Goal: Book appointment/travel/reservation

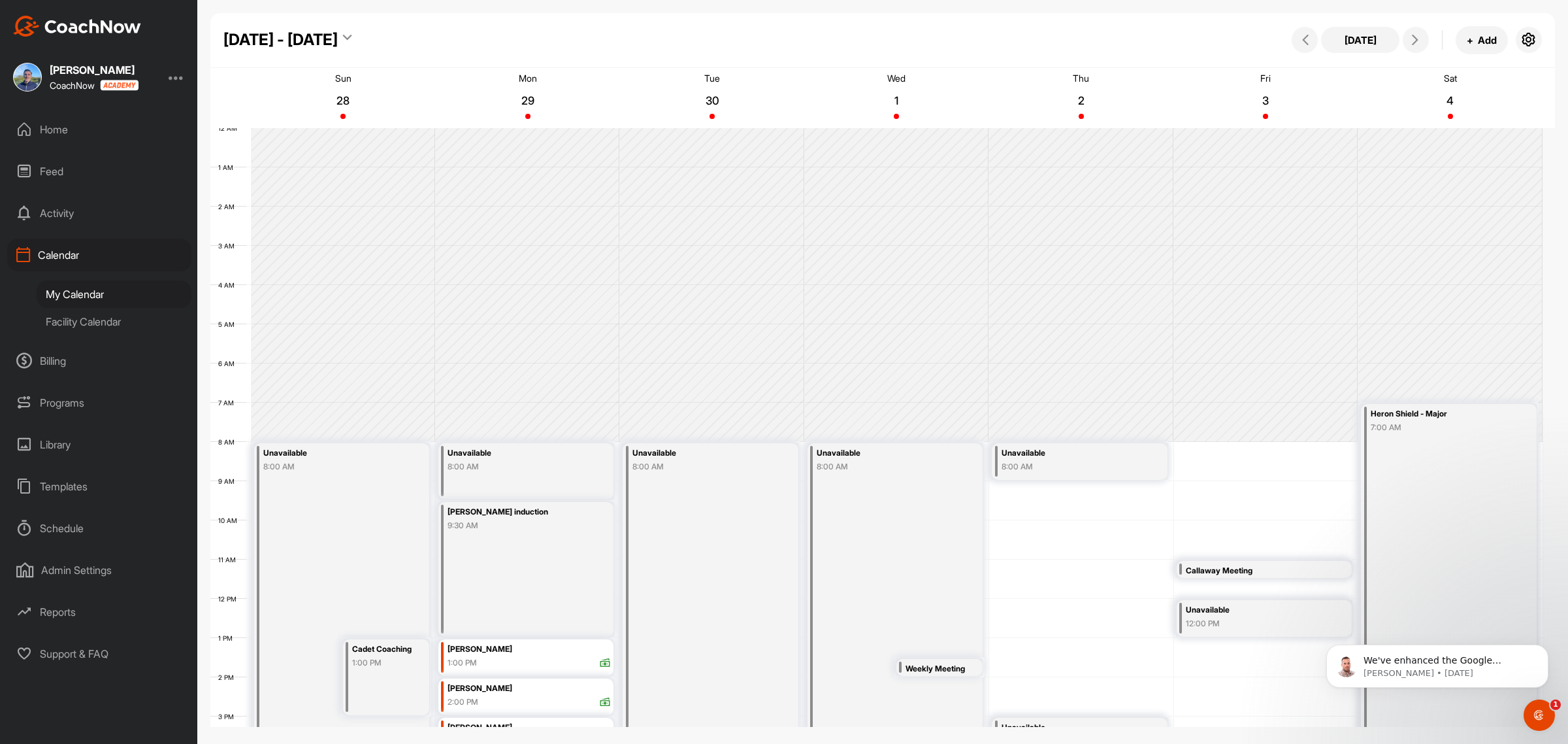
scroll to position [226, 0]
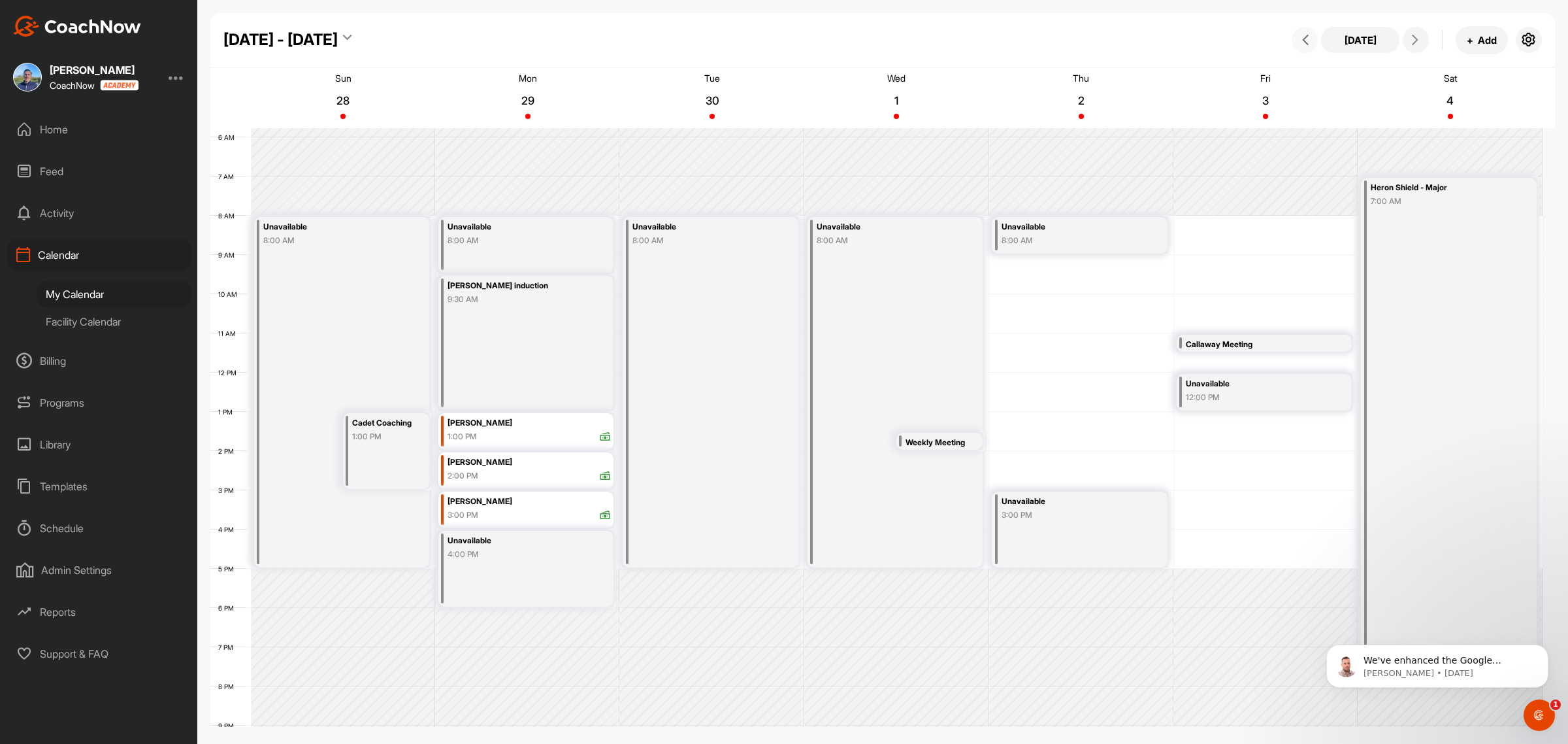
click at [1305, 35] on icon at bounding box center [1305, 40] width 10 height 10
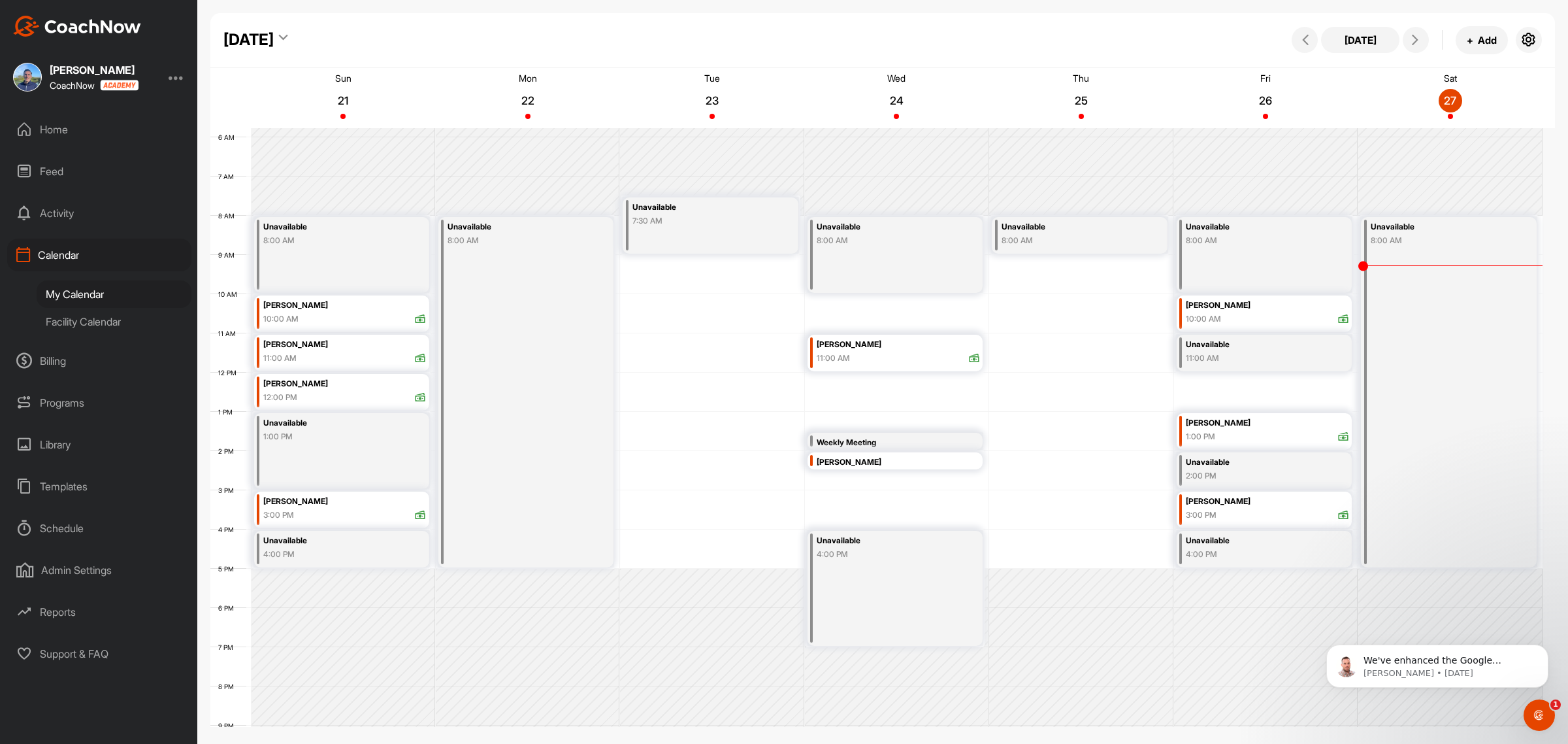
click at [338, 53] on div "[DATE] [DATE] + Add" at bounding box center [882, 40] width 1345 height 55
click at [287, 36] on div "[DATE]" at bounding box center [255, 40] width 64 height 23
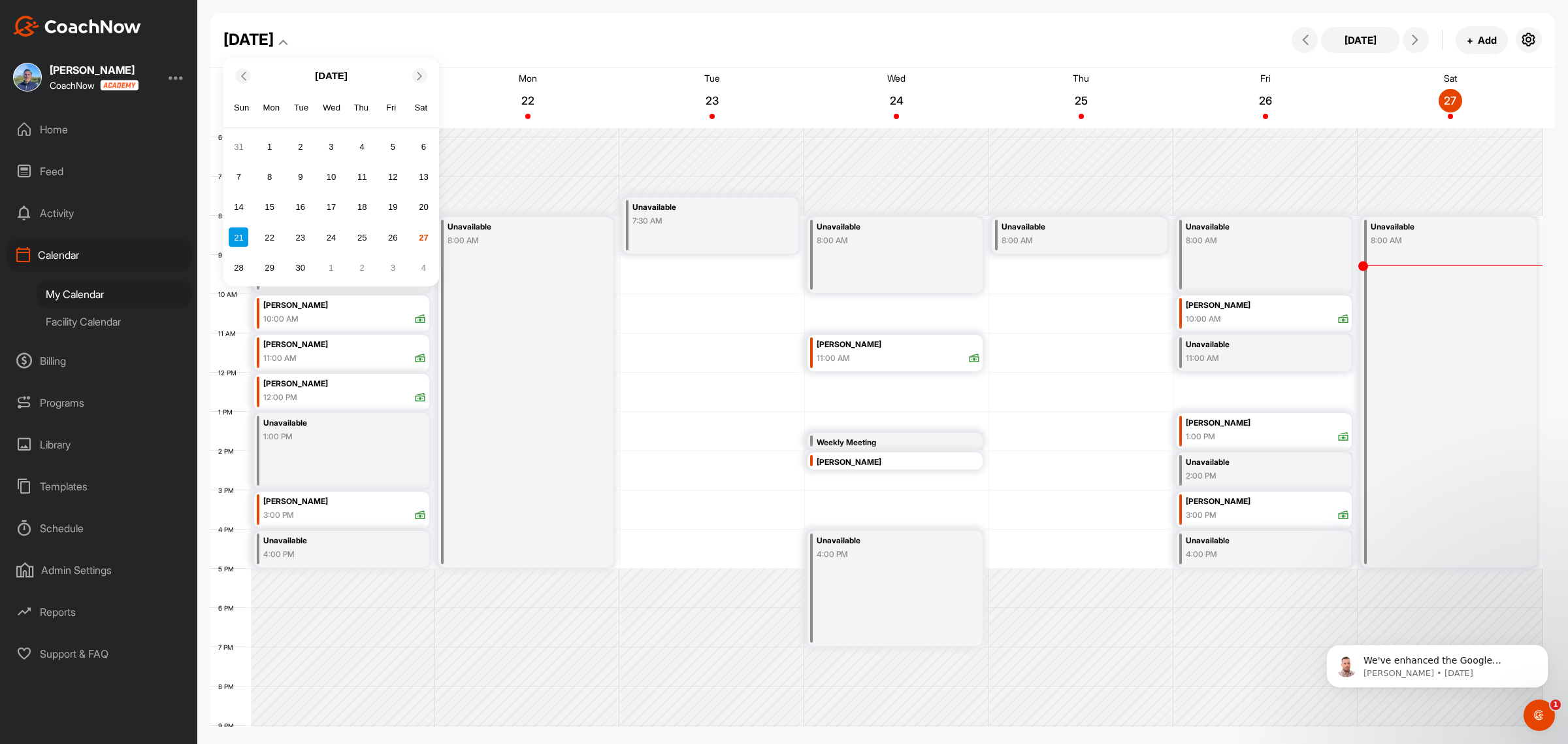
click at [232, 235] on div "21" at bounding box center [238, 237] width 20 height 20
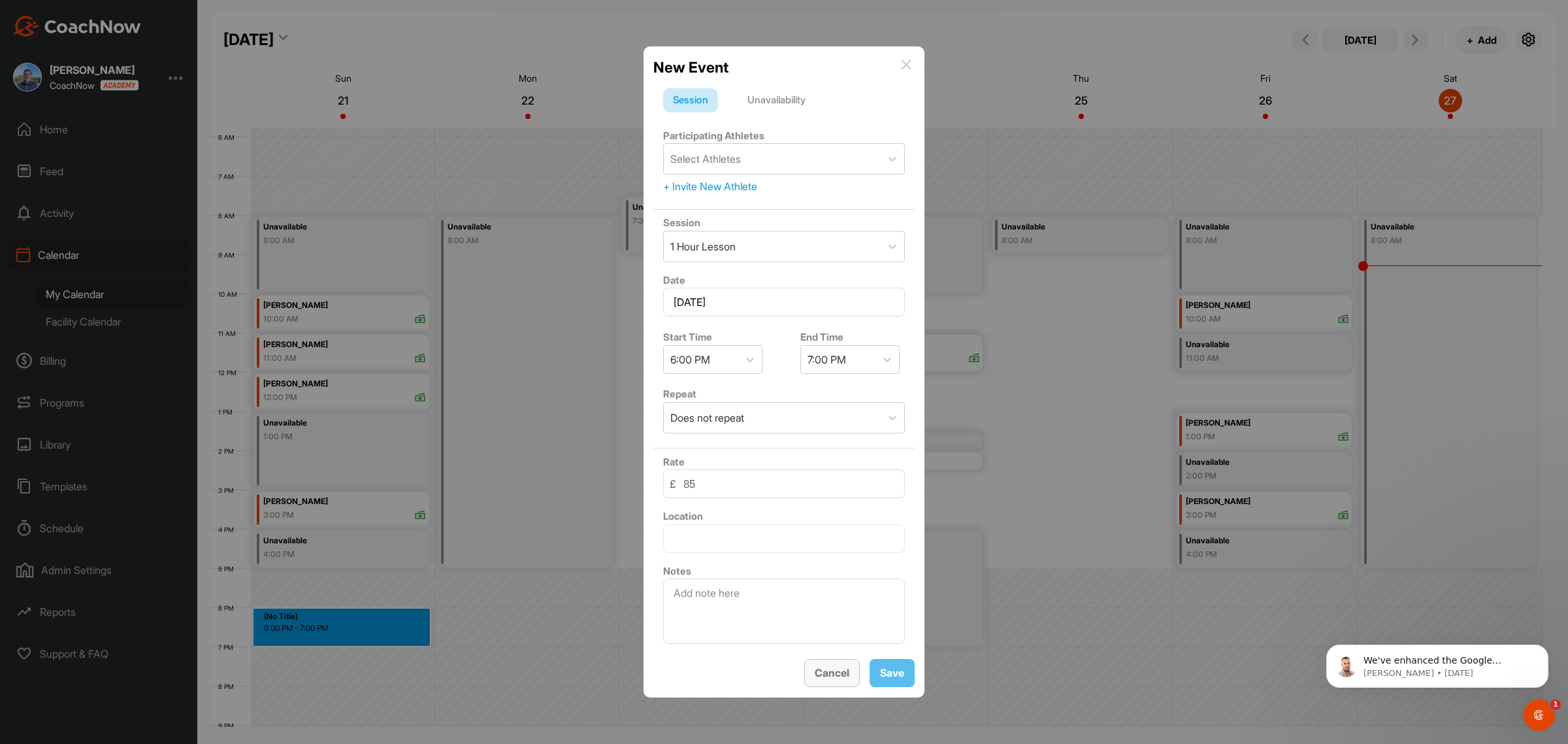
click at [828, 673] on span "Cancel" at bounding box center [832, 673] width 35 height 13
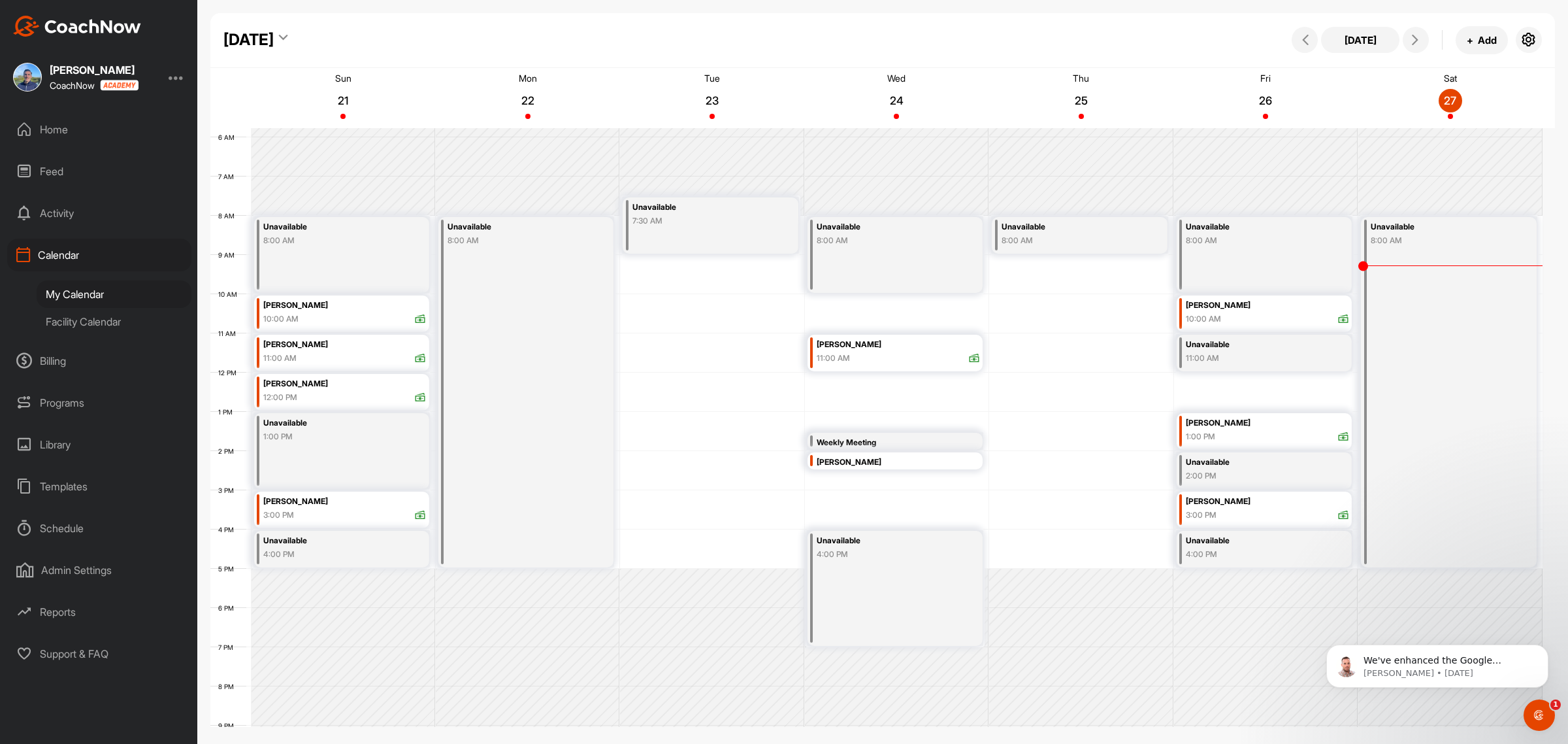
click at [73, 322] on div "Facility Calendar" at bounding box center [113, 321] width 155 height 28
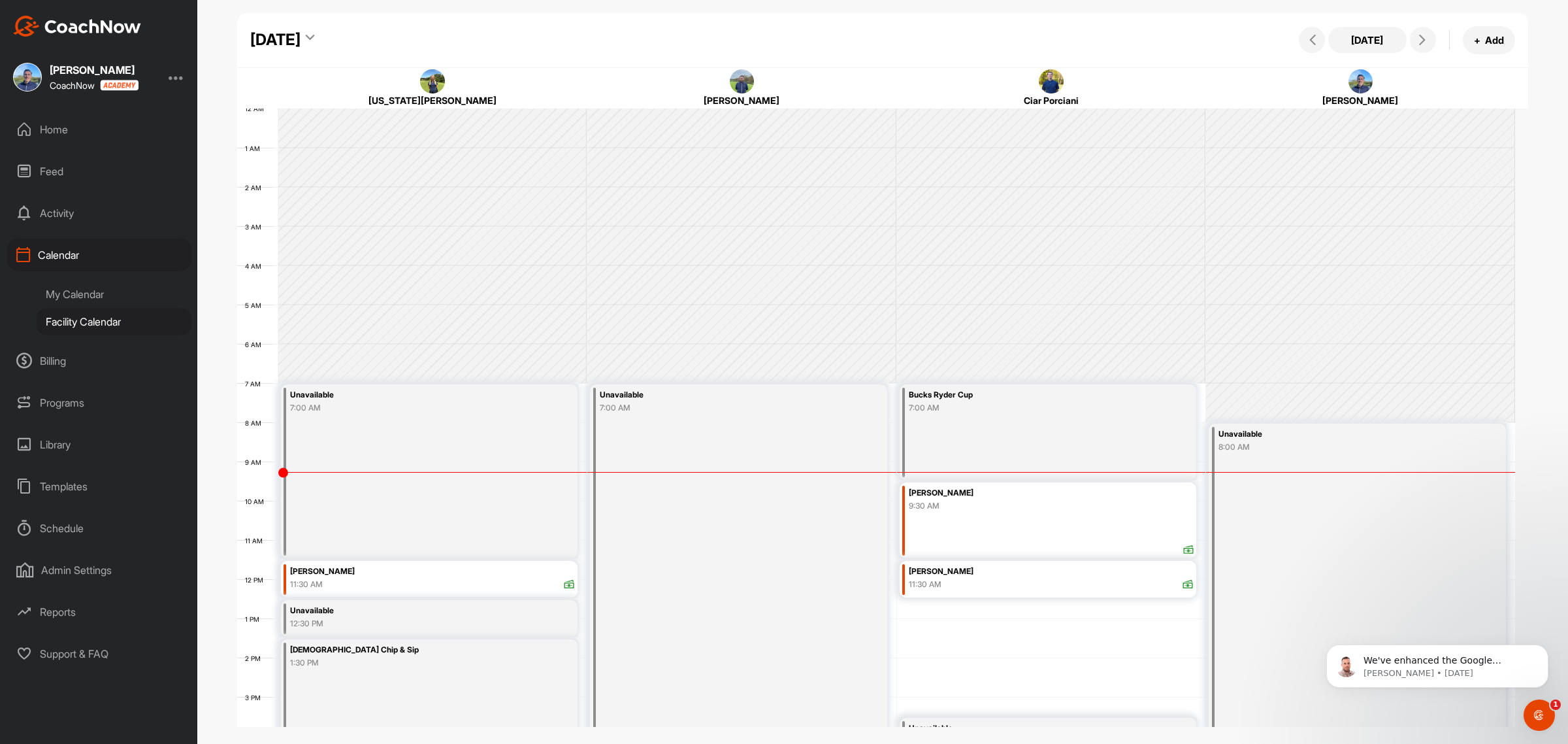
scroll to position [226, 0]
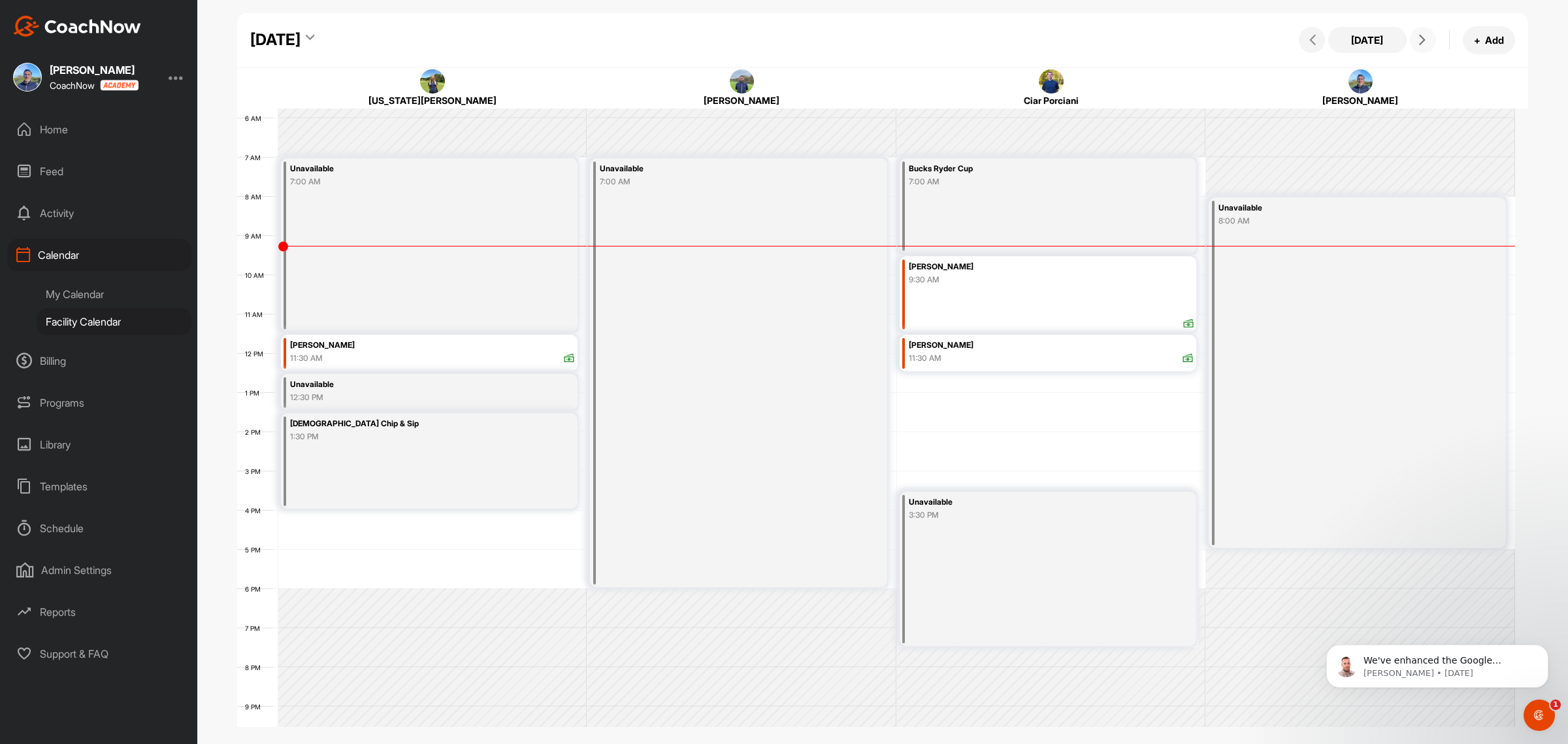
click at [1413, 42] on button at bounding box center [1423, 40] width 26 height 26
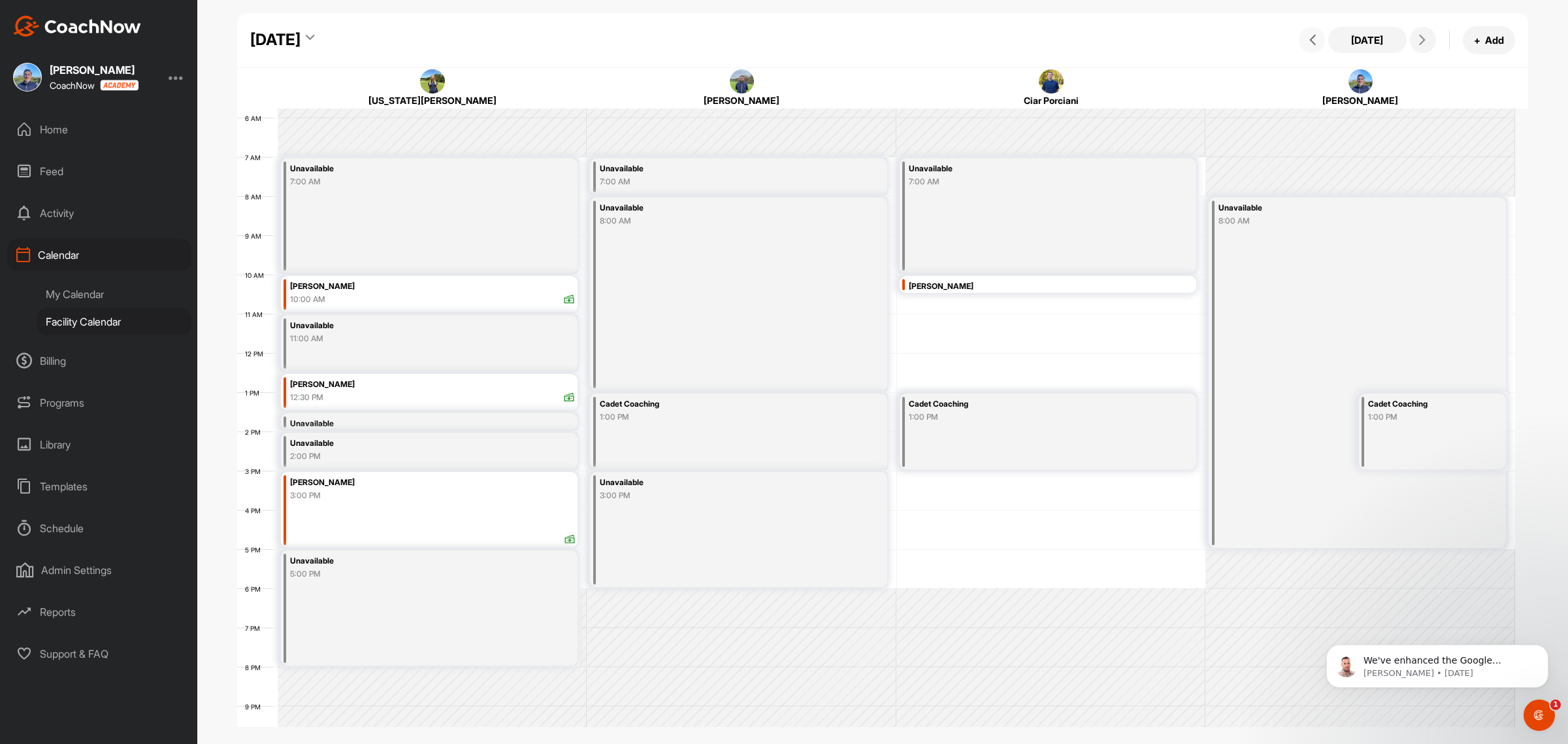
click at [1305, 42] on span at bounding box center [1312, 40] width 16 height 10
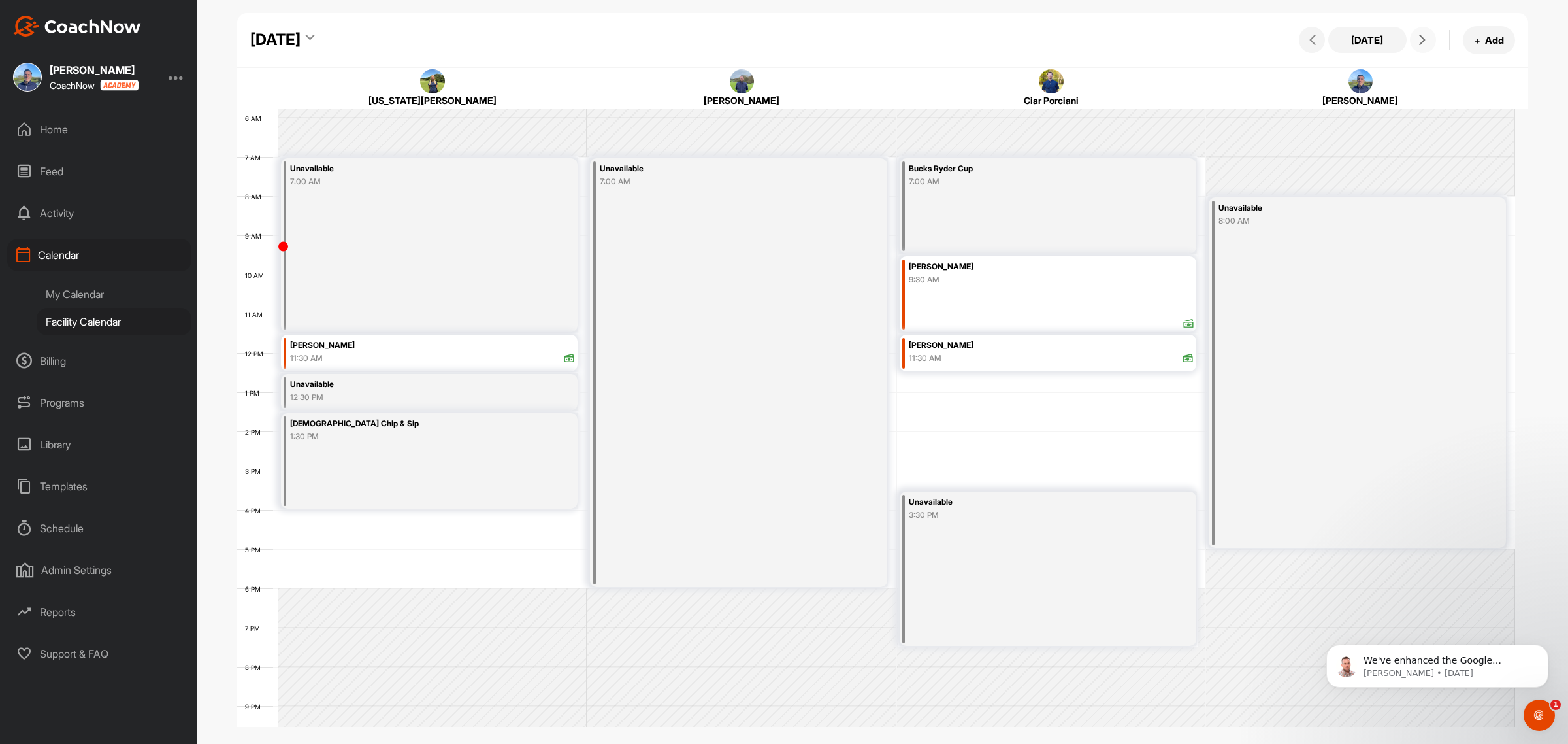
click at [1412, 37] on button at bounding box center [1423, 40] width 26 height 26
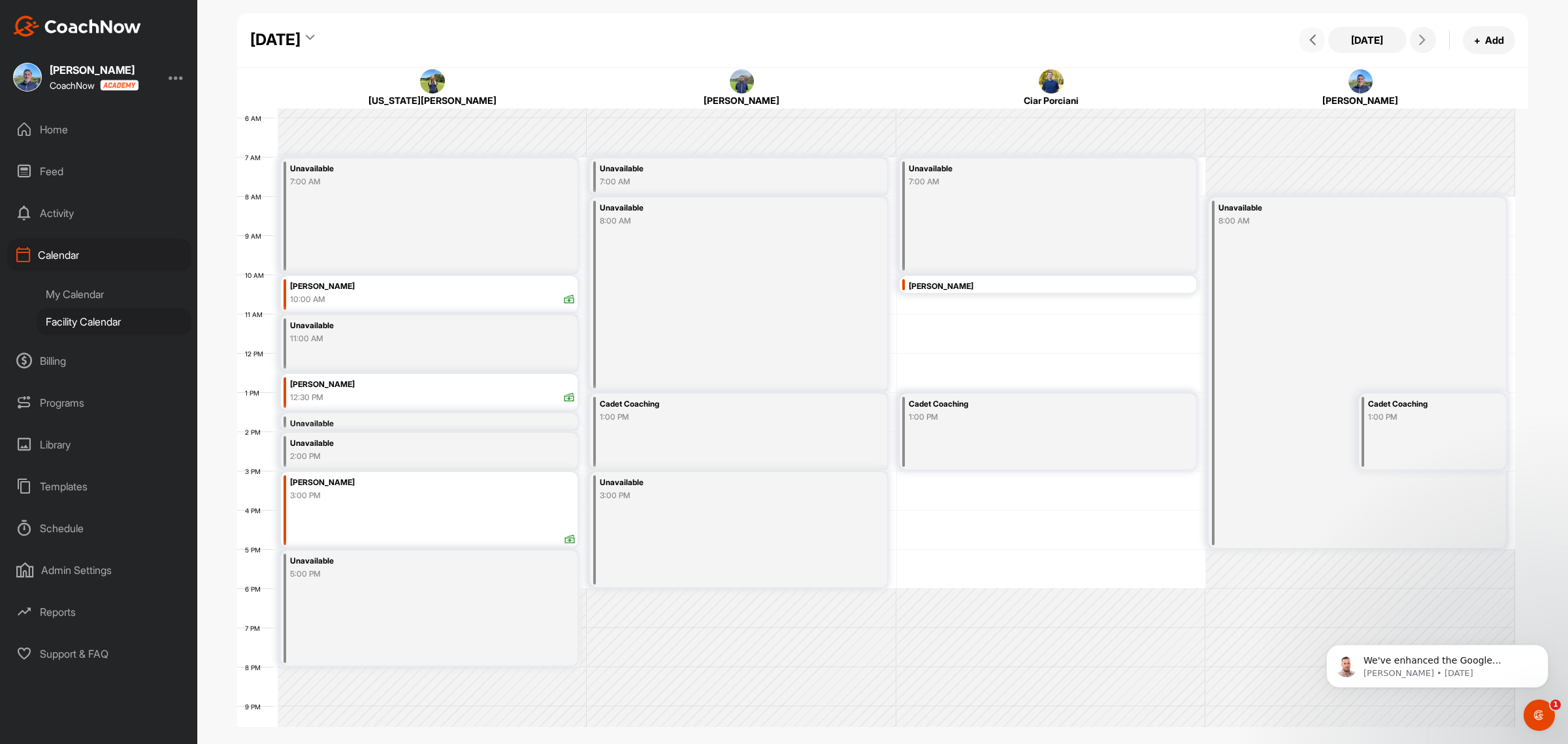
click at [1316, 46] on button at bounding box center [1312, 40] width 26 height 26
